Goal: Check status: Check status

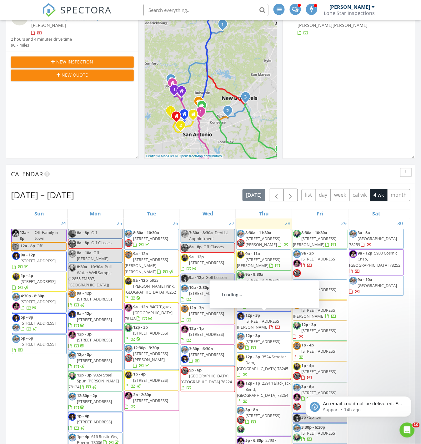
click at [262, 318] on span "12p - 3p 183 Tom Kite Dr, Burnet 78611" at bounding box center [264, 321] width 54 height 18
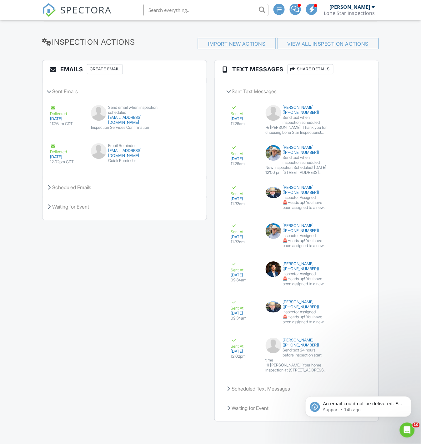
scroll to position [889, 0]
click at [351, 344] on button "View Text" at bounding box center [349, 345] width 26 height 14
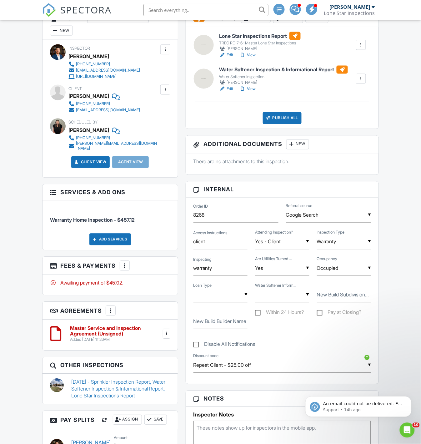
scroll to position [0, 0]
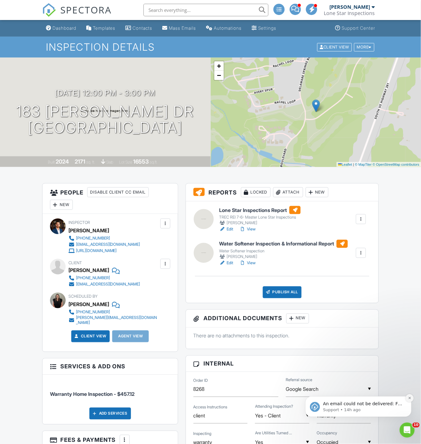
click at [409, 399] on button "Dismiss notification" at bounding box center [409, 398] width 8 height 8
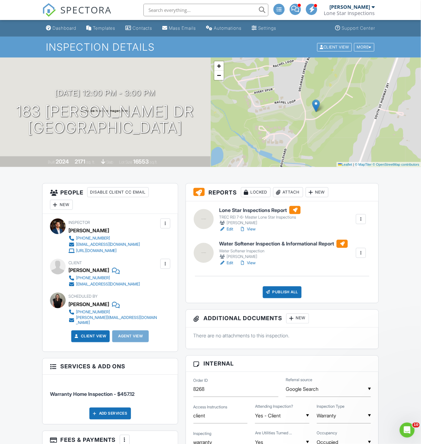
click at [379, 189] on div "Reports Locked Attach New Lone Star Inspections Report TREC REI 7-6- Master Lon…" at bounding box center [282, 243] width 193 height 120
click at [180, 280] on div "People Disable Client CC Email New Inspector Client Client's Agent Listing Agen…" at bounding box center [109, 449] width 143 height 532
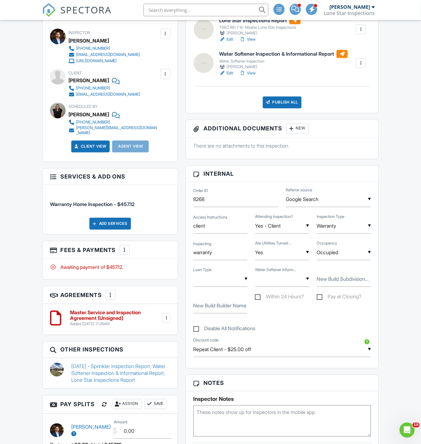
scroll to position [277, 0]
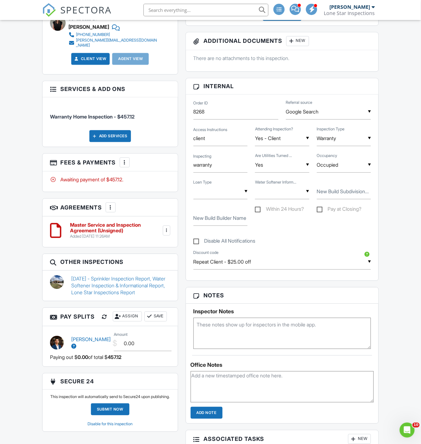
click at [393, 247] on div "Dashboard Templates Contacts Mass Emails Automations Settings Support Center In…" at bounding box center [210, 398] width 421 height 1311
drag, startPoint x: 386, startPoint y: 210, endPoint x: 395, endPoint y: 210, distance: 8.4
click at [387, 210] on div "Dashboard Templates Contacts Mass Emails Automations Settings Support Center In…" at bounding box center [210, 398] width 421 height 1311
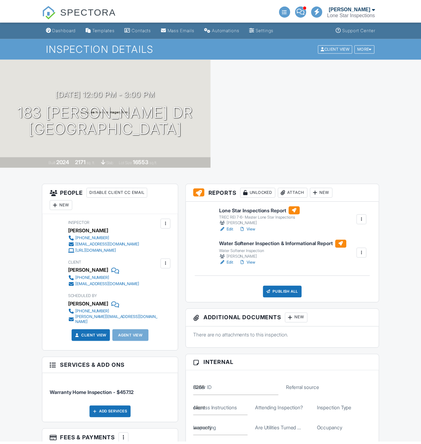
scroll to position [277, 0]
